Goal: Find specific page/section

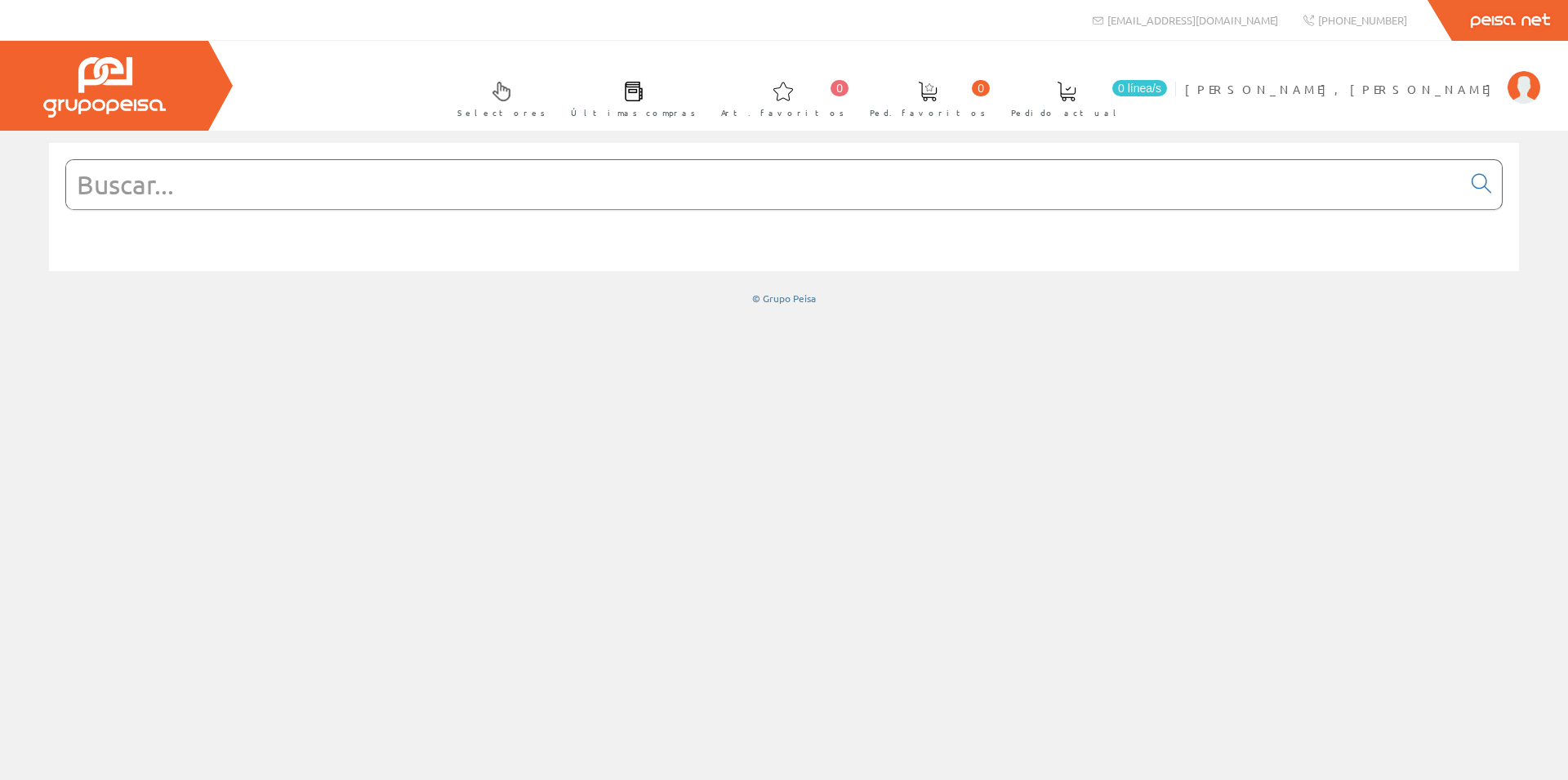
click at [236, 181] on input "text" at bounding box center [764, 184] width 1396 height 49
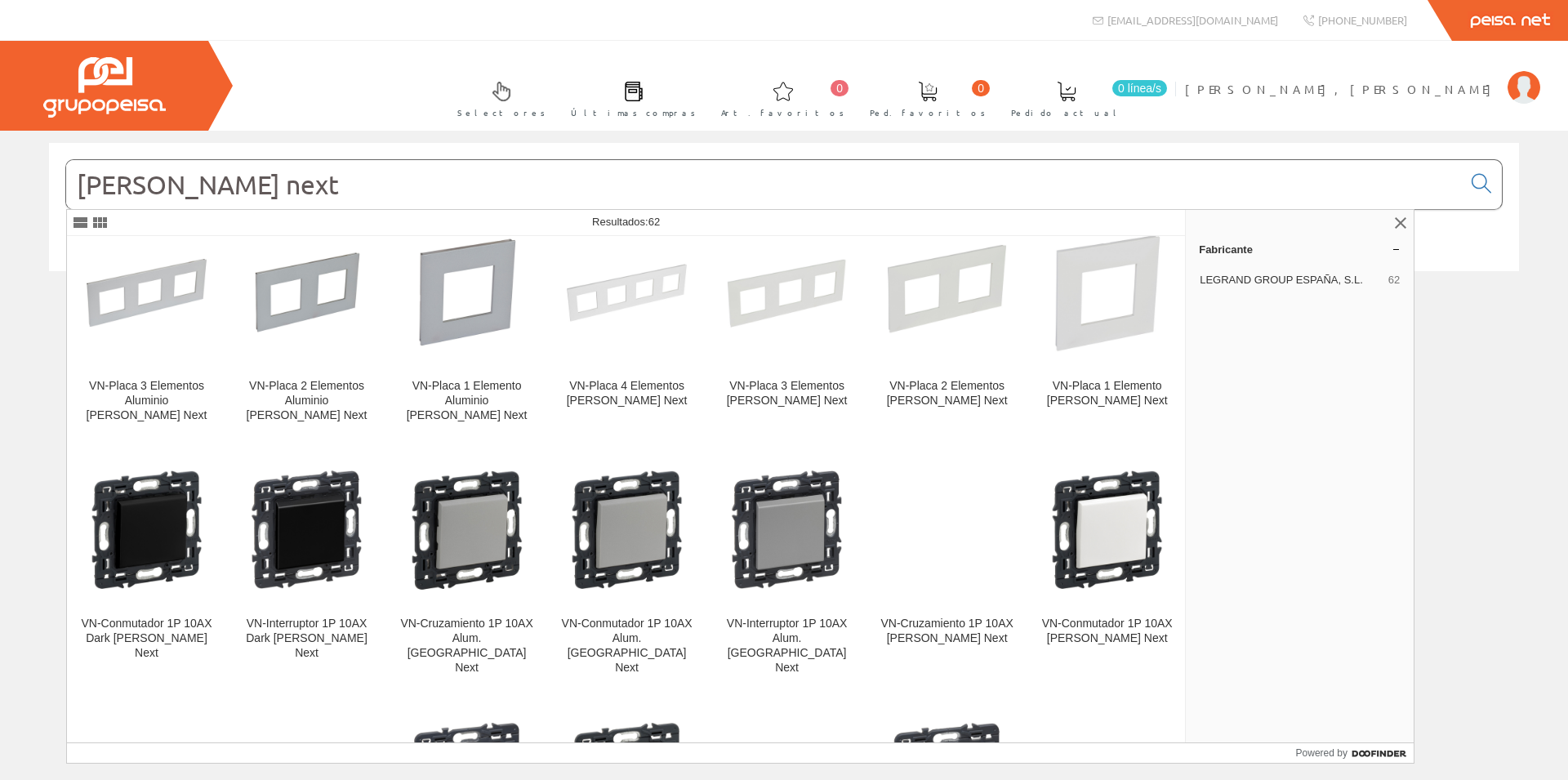
scroll to position [784, 0]
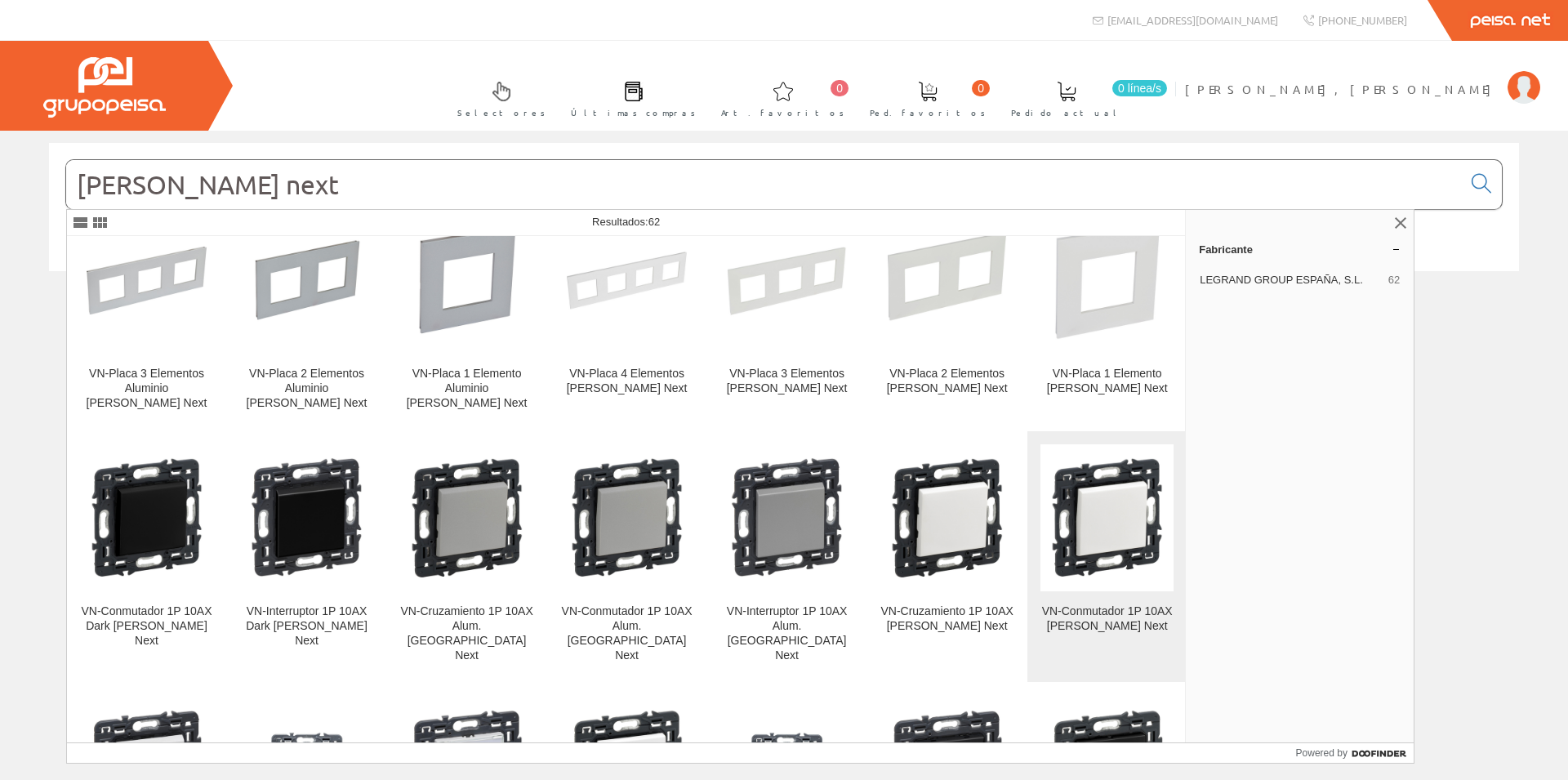
type input "[PERSON_NAME] next"
click at [1103, 451] on img at bounding box center [1106, 517] width 133 height 133
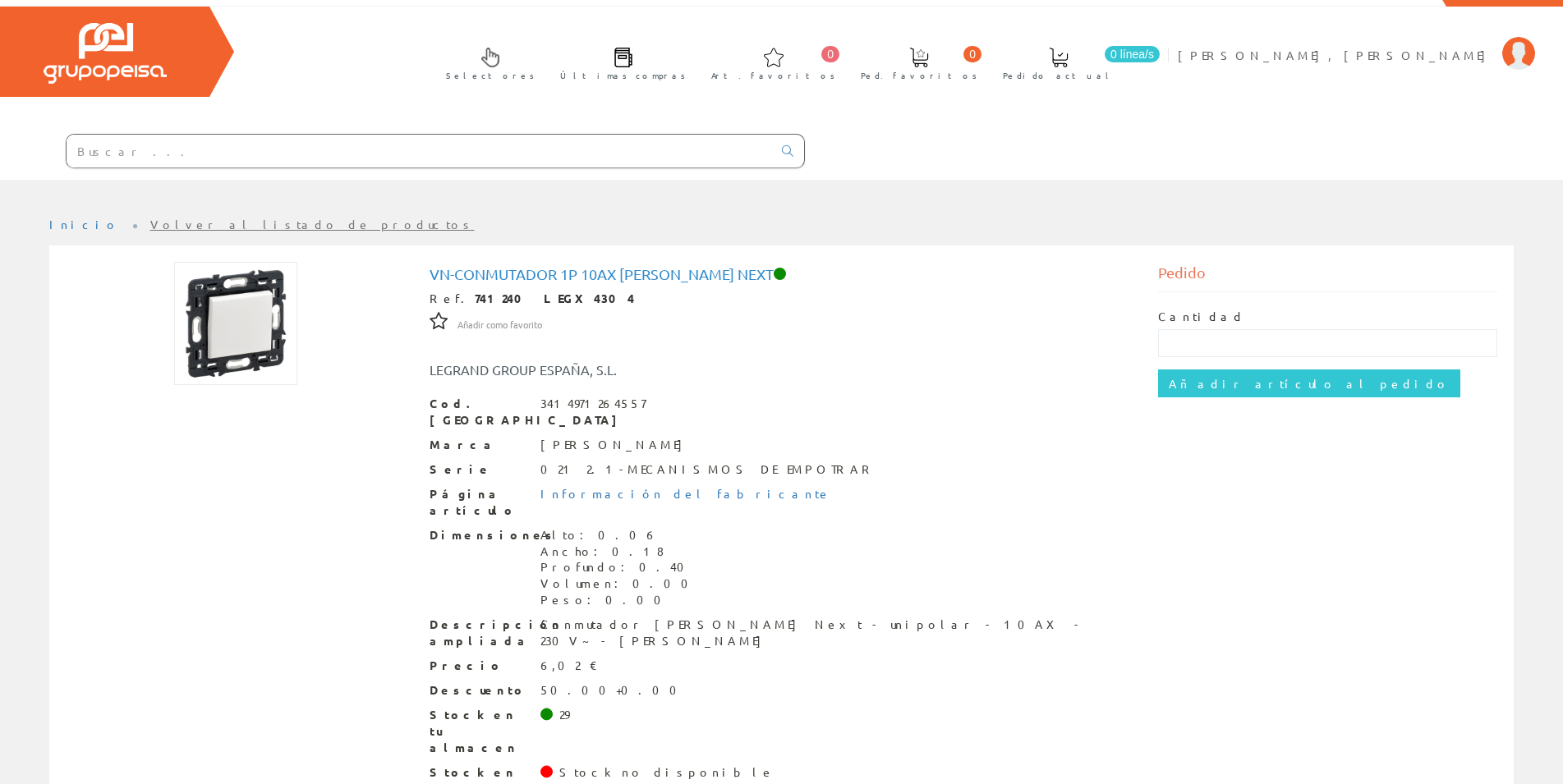
scroll to position [52, 0]
